Goal: Unclear: Unclear

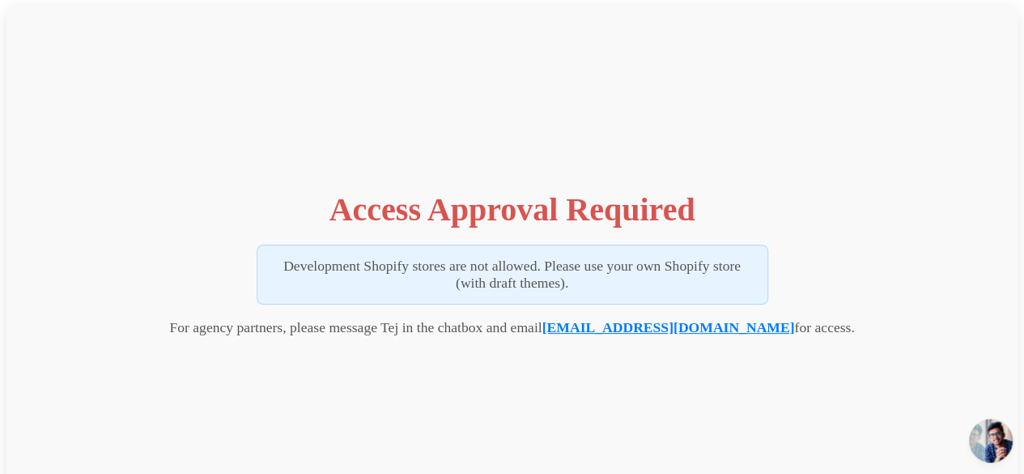
click at [654, 328] on link "[EMAIL_ADDRESS][DOMAIN_NAME]" at bounding box center [668, 327] width 253 height 16
click at [533, 270] on p "Development Shopify stores are not allowed. Please use your own Shopify store (…" at bounding box center [513, 274] width 512 height 60
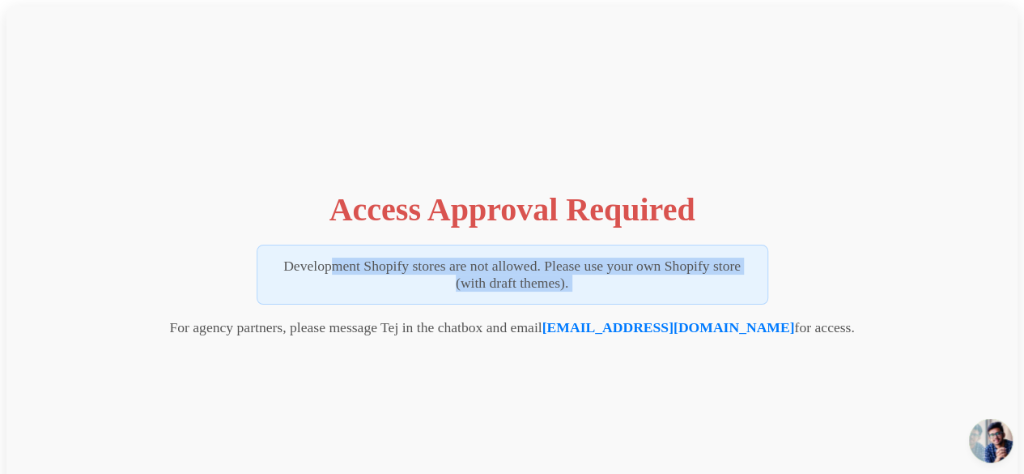
click at [533, 270] on p "Development Shopify stores are not allowed. Please use your own Shopify store (…" at bounding box center [513, 274] width 512 height 60
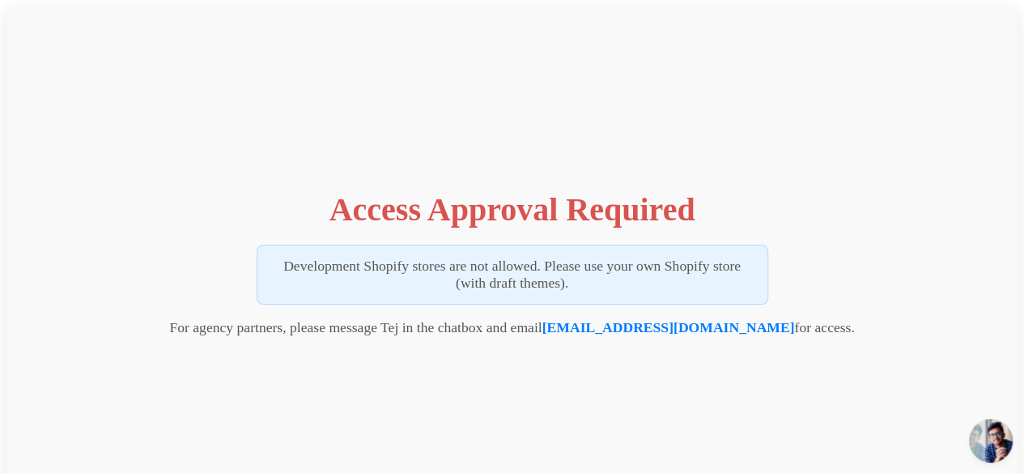
click at [437, 155] on div "Access Approval Required Development Shopify stores are not allowed. Please use…" at bounding box center [511, 259] width 1011 height 506
